Goal: Use online tool/utility: Utilize a website feature to perform a specific function

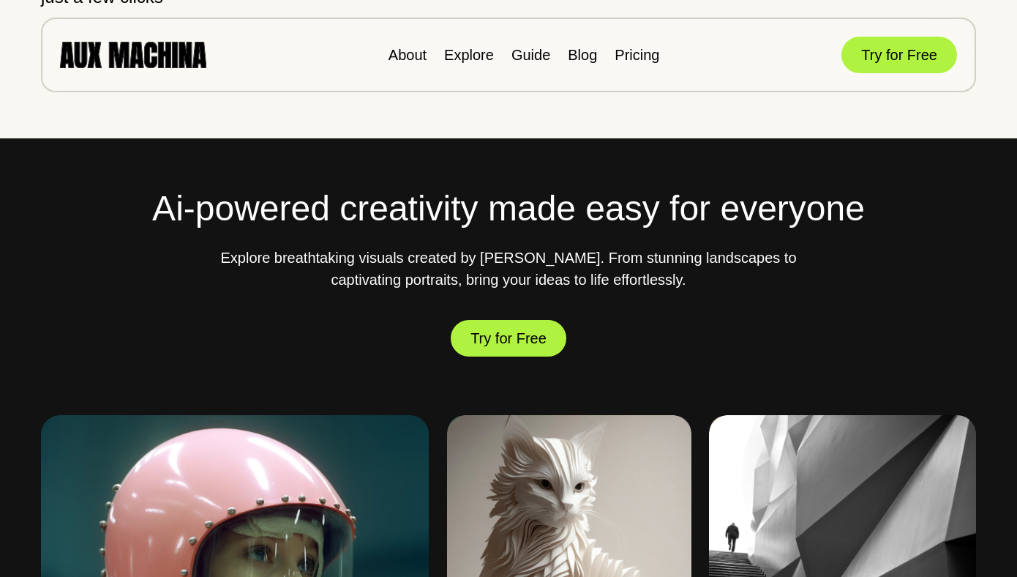
scroll to position [362, 0]
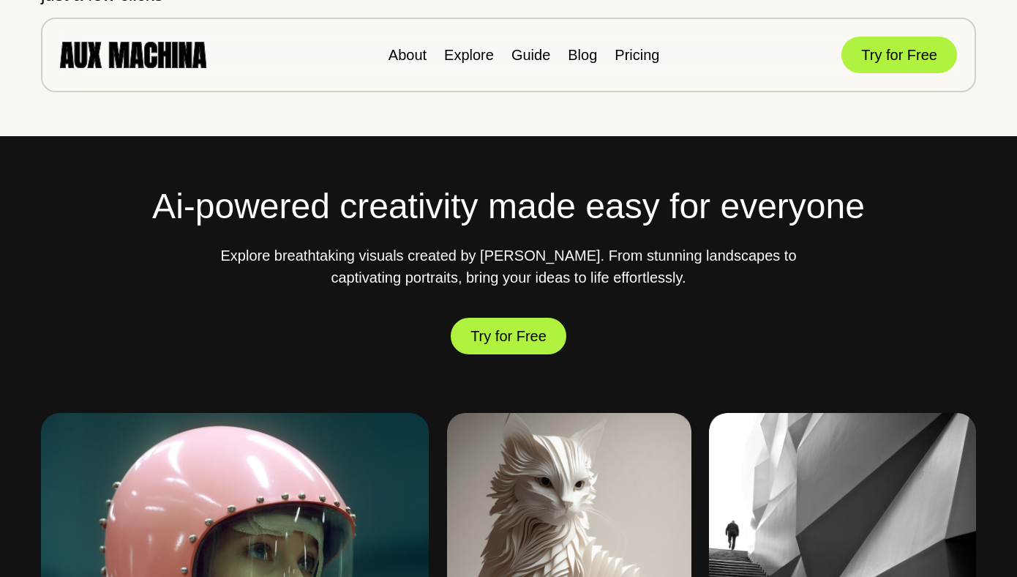
click at [883, 55] on button "Try for Free" at bounding box center [900, 55] width 116 height 37
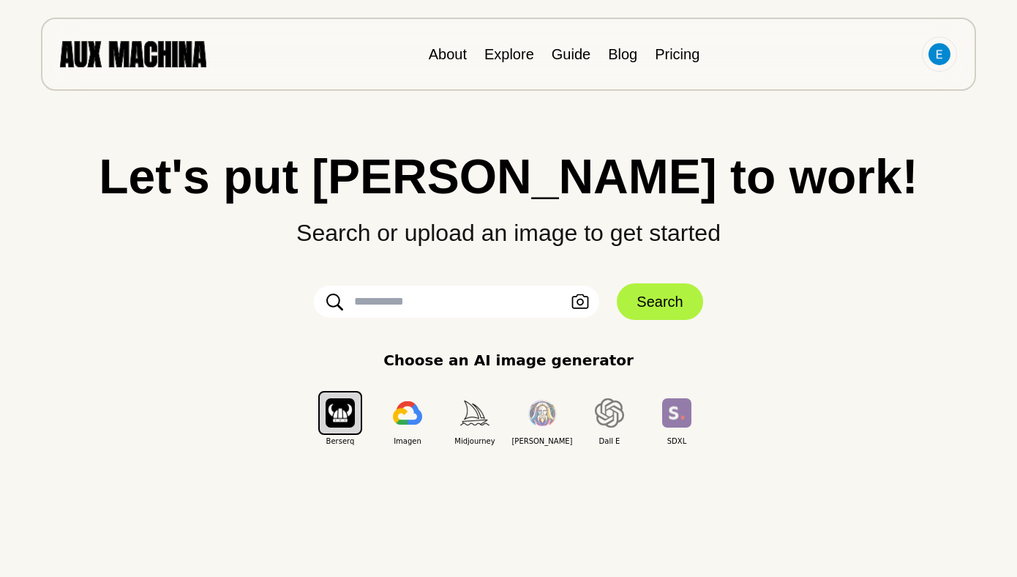
click at [428, 306] on input "text" at bounding box center [456, 301] width 285 height 32
click at [580, 302] on icon "button" at bounding box center [581, 301] width 18 height 15
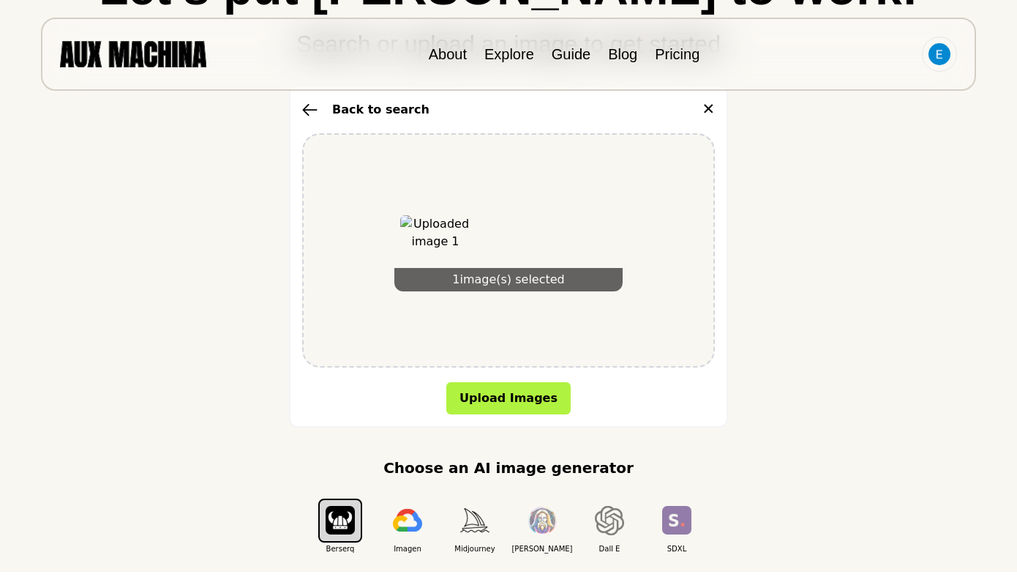
scroll to position [192, 0]
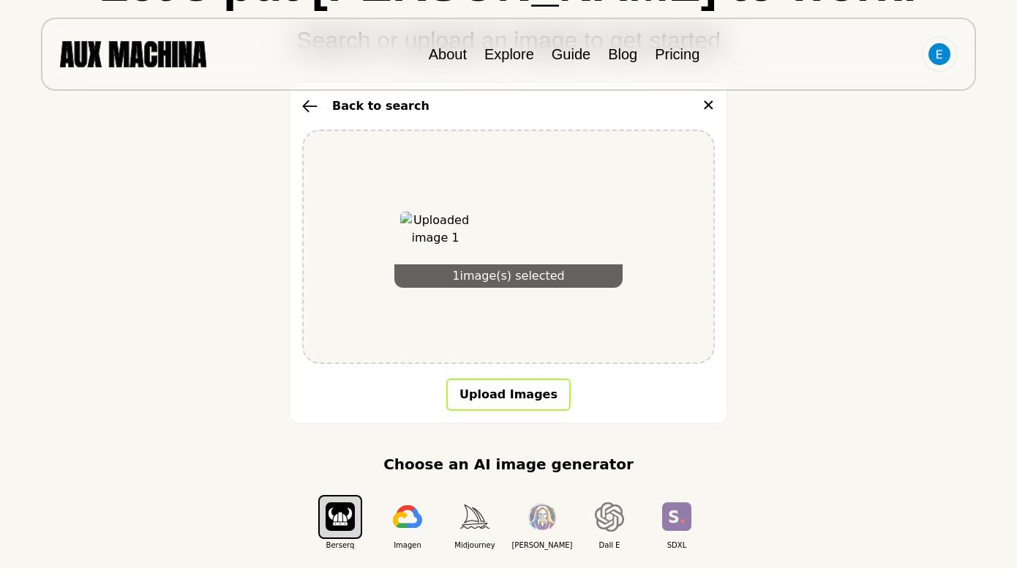
click at [476, 392] on button "Upload Images" at bounding box center [508, 394] width 124 height 32
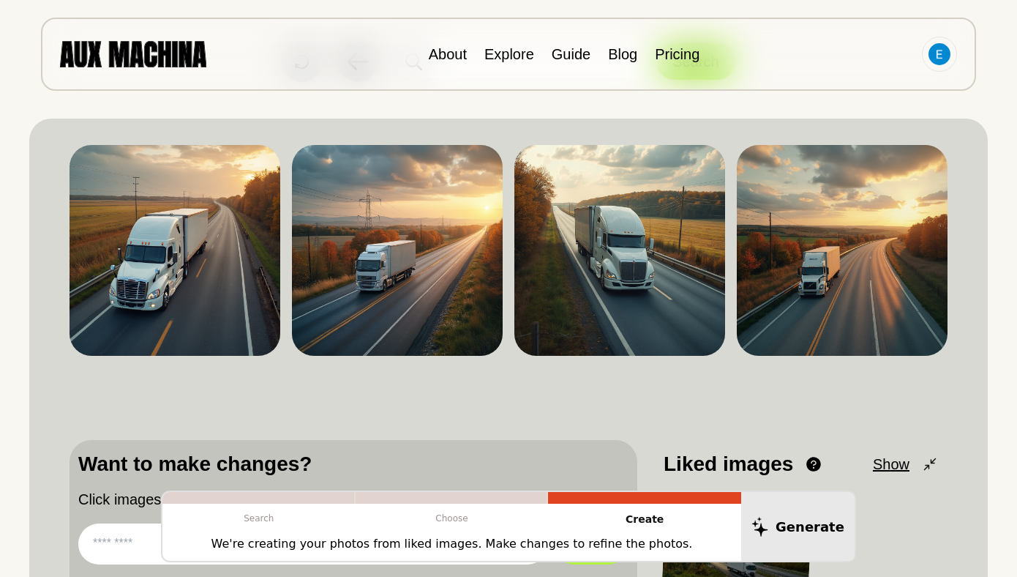
scroll to position [78, 0]
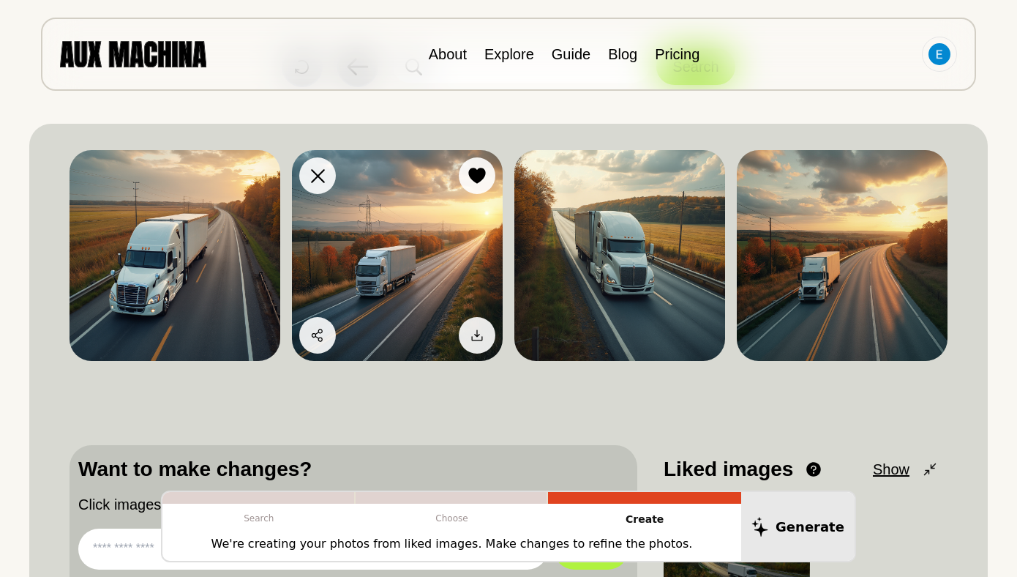
click at [435, 283] on img at bounding box center [397, 255] width 211 height 211
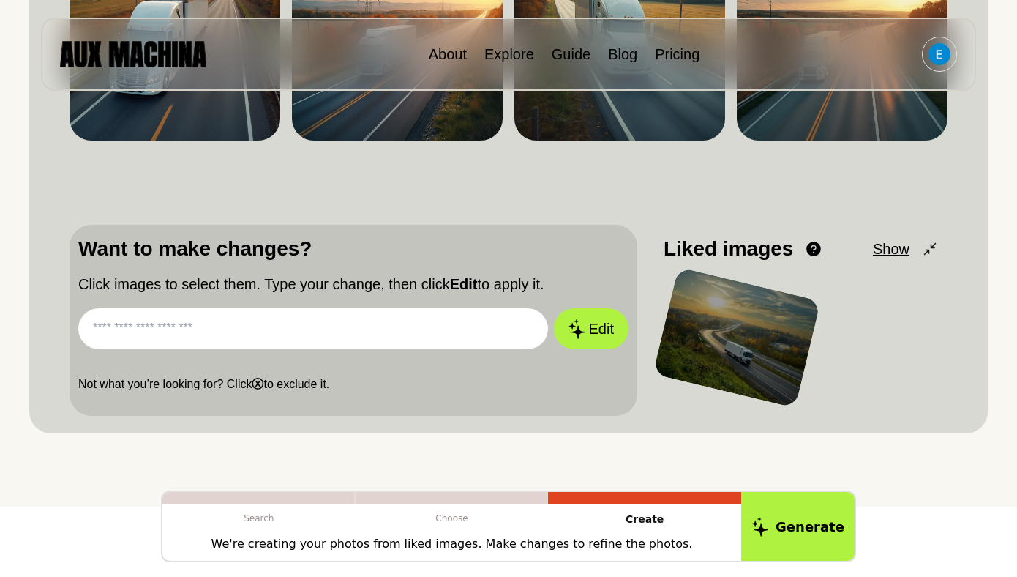
scroll to position [298, 0]
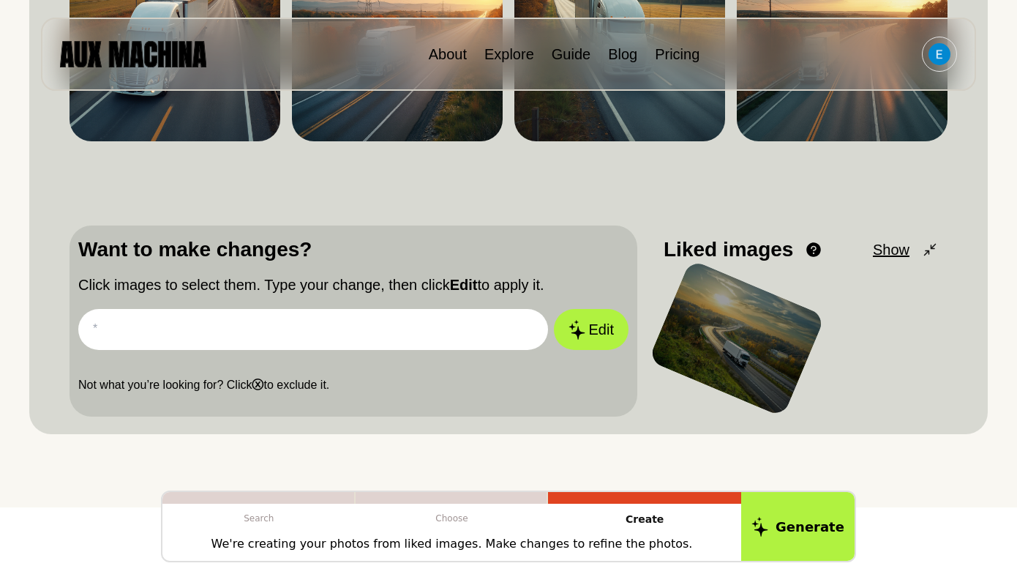
click at [343, 327] on input "text" at bounding box center [313, 329] width 470 height 41
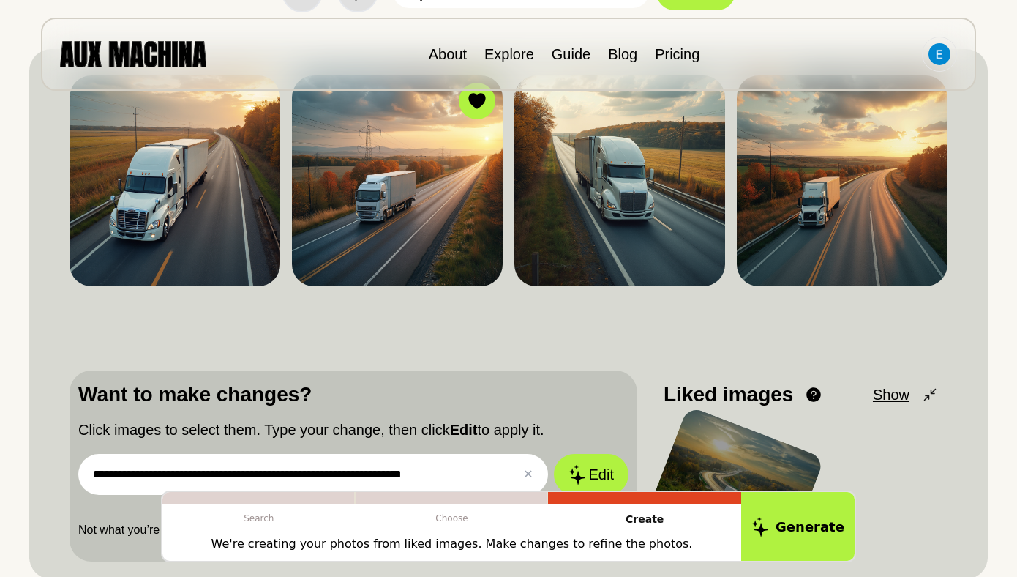
scroll to position [199, 0]
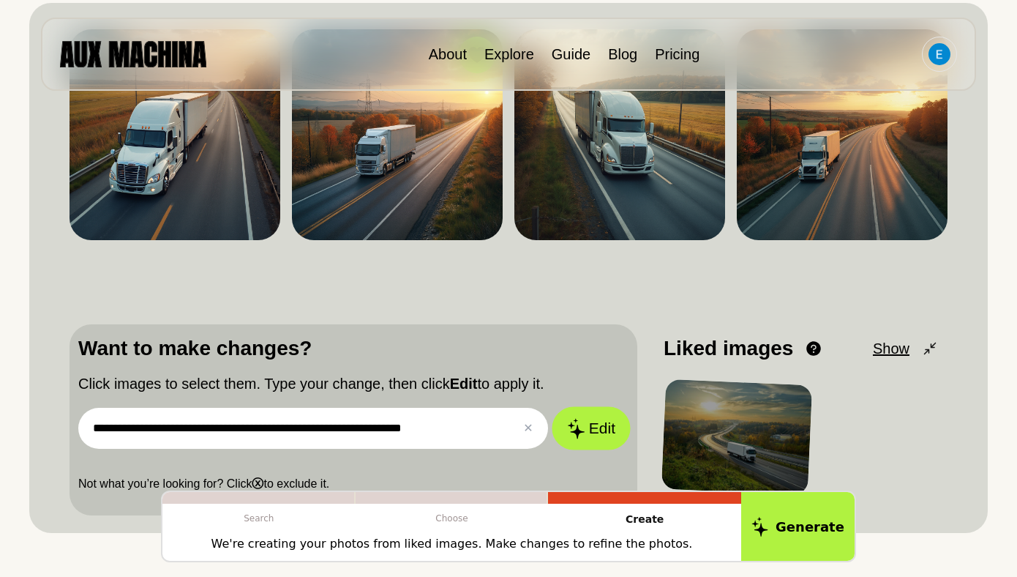
type input "**********"
click at [614, 428] on button "Edit" at bounding box center [591, 428] width 79 height 43
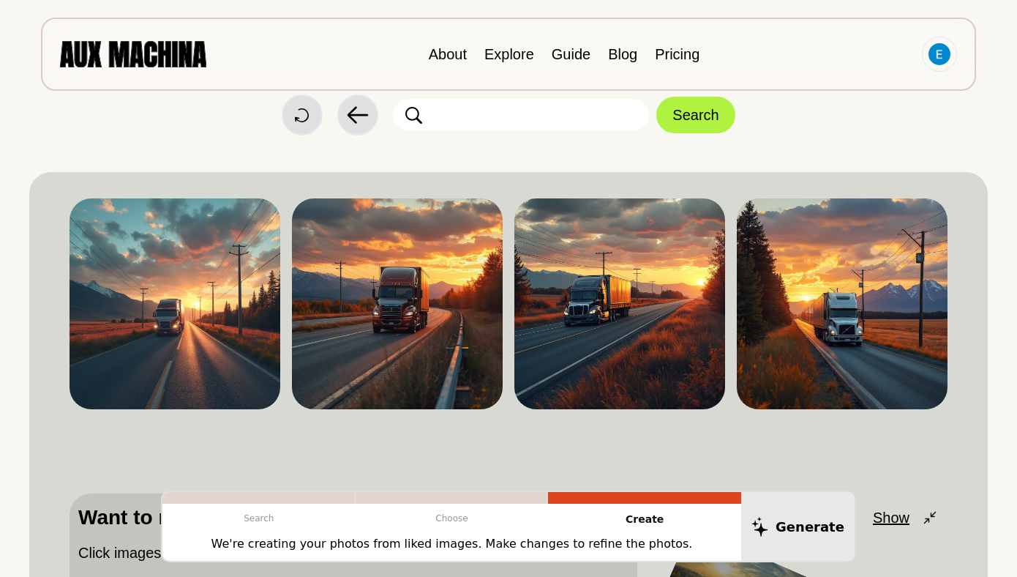
scroll to position [0, 0]
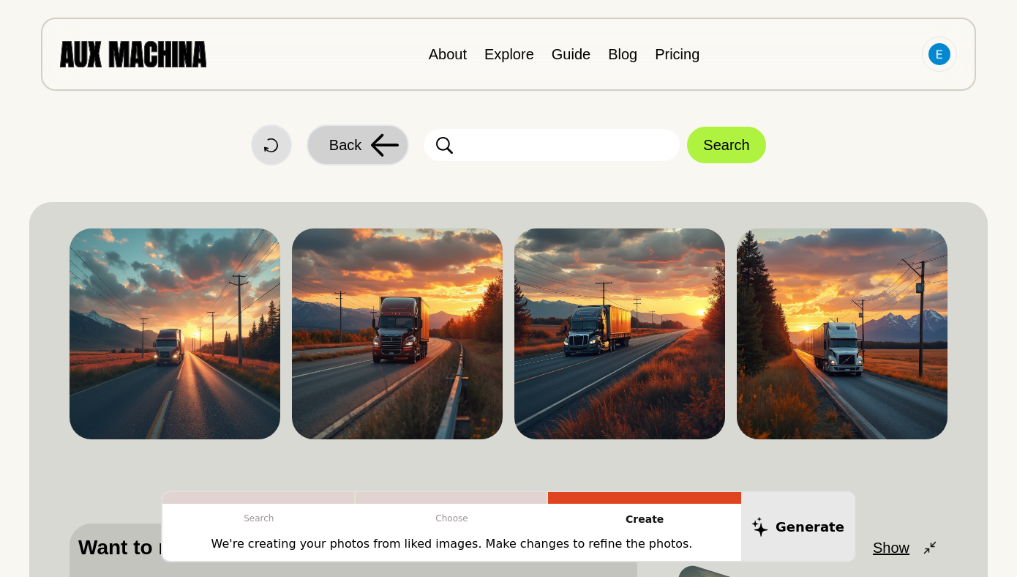
click at [381, 146] on icon at bounding box center [384, 144] width 29 height 23
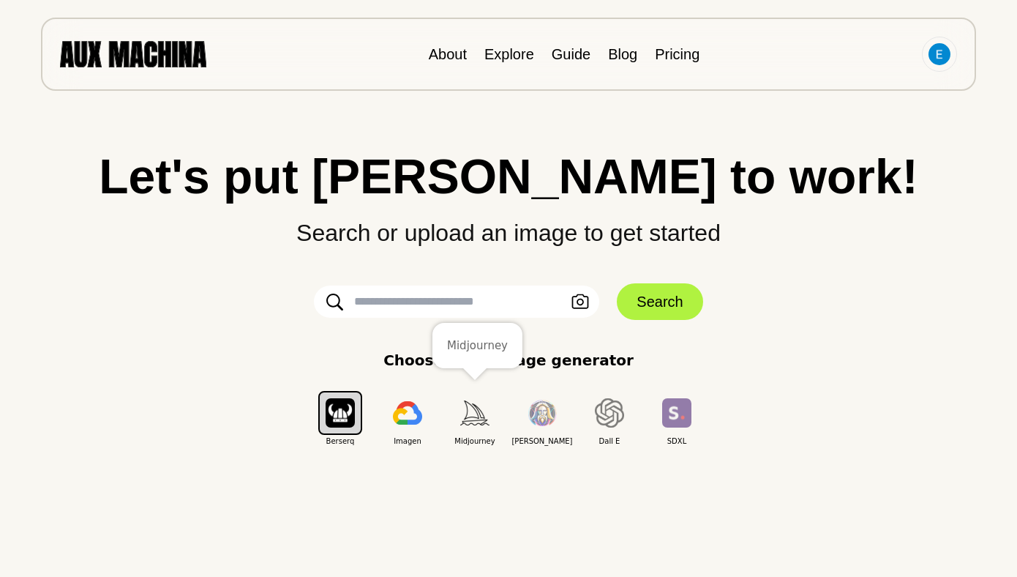
click at [476, 420] on img "button" at bounding box center [474, 412] width 29 height 24
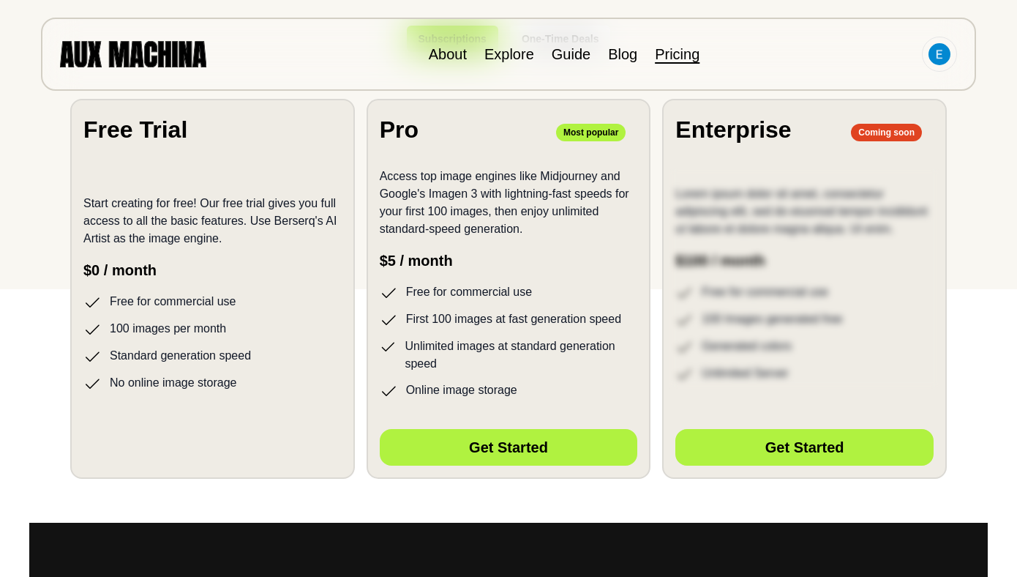
scroll to position [293, 0]
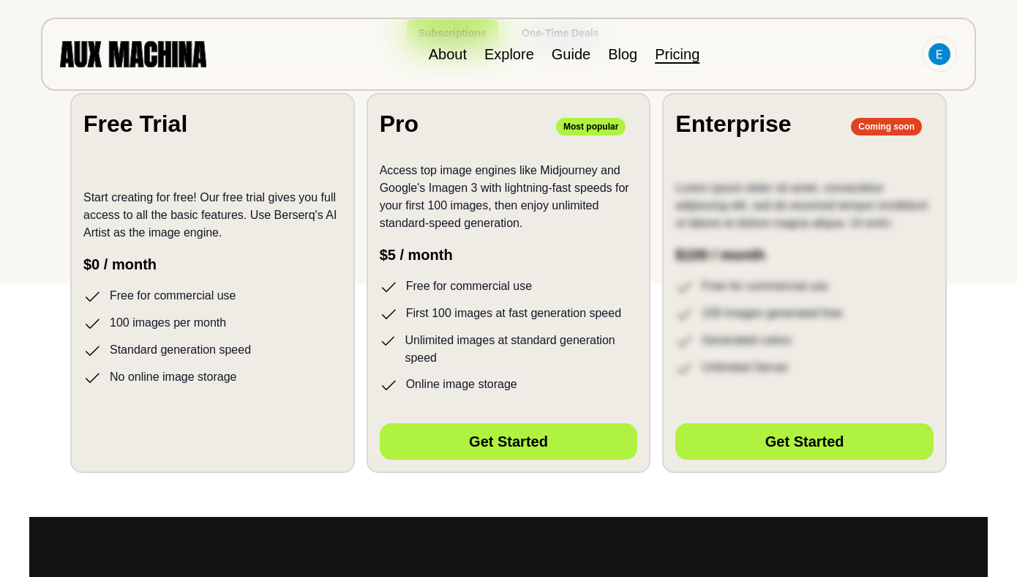
click at [223, 416] on div "Hidden Button Placeholder" at bounding box center [212, 438] width 258 height 51
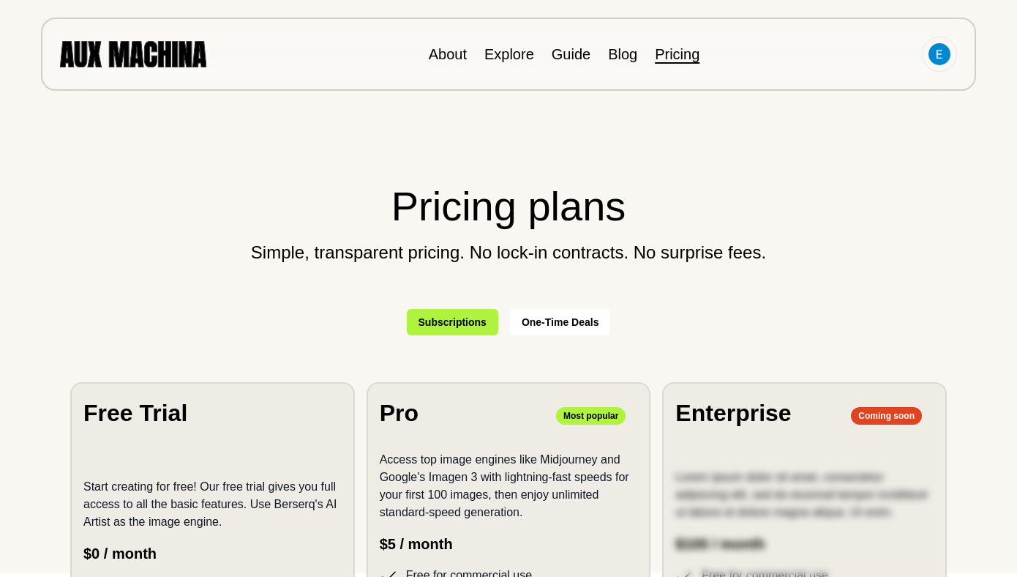
scroll to position [0, 0]
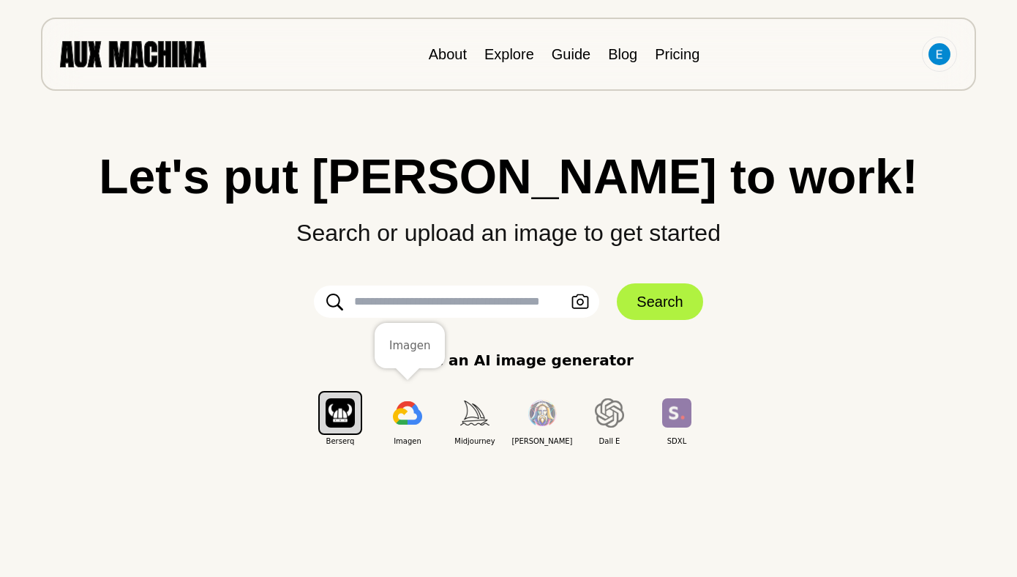
click at [401, 408] on img "button" at bounding box center [407, 412] width 29 height 23
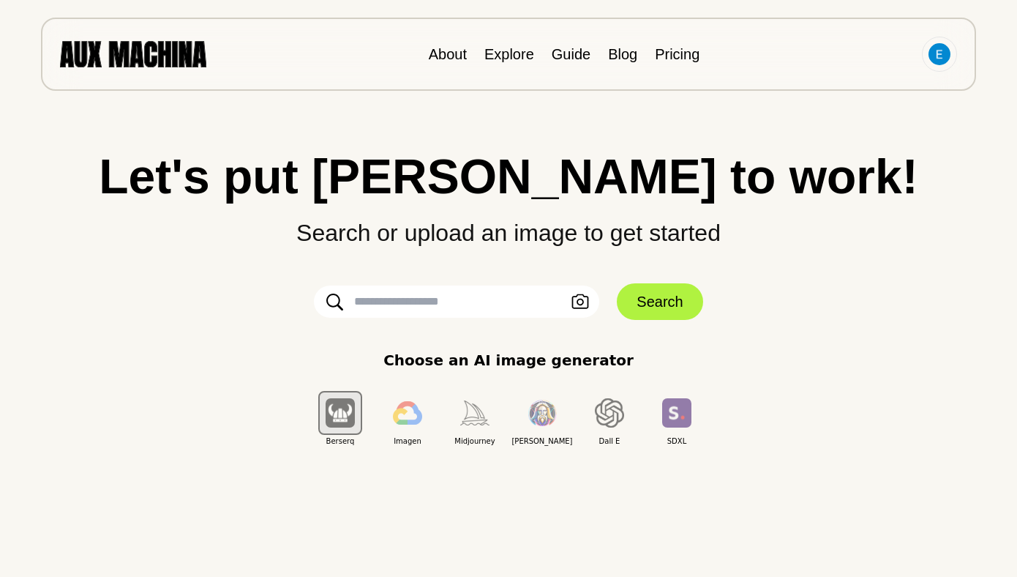
click at [425, 304] on input "text" at bounding box center [456, 301] width 285 height 32
